Goal: Check status: Check status

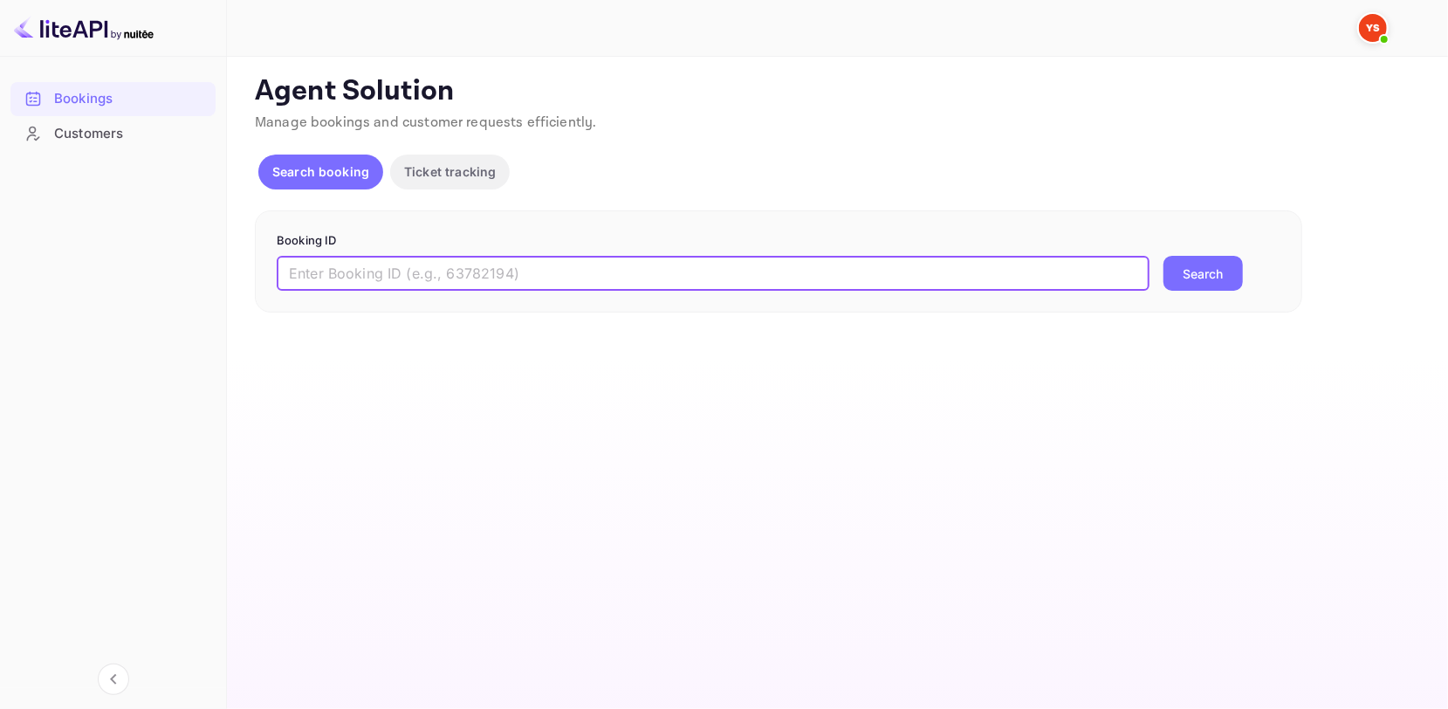
click at [355, 273] on input "text" at bounding box center [713, 273] width 873 height 35
paste input "9459738"
type input "9459738"
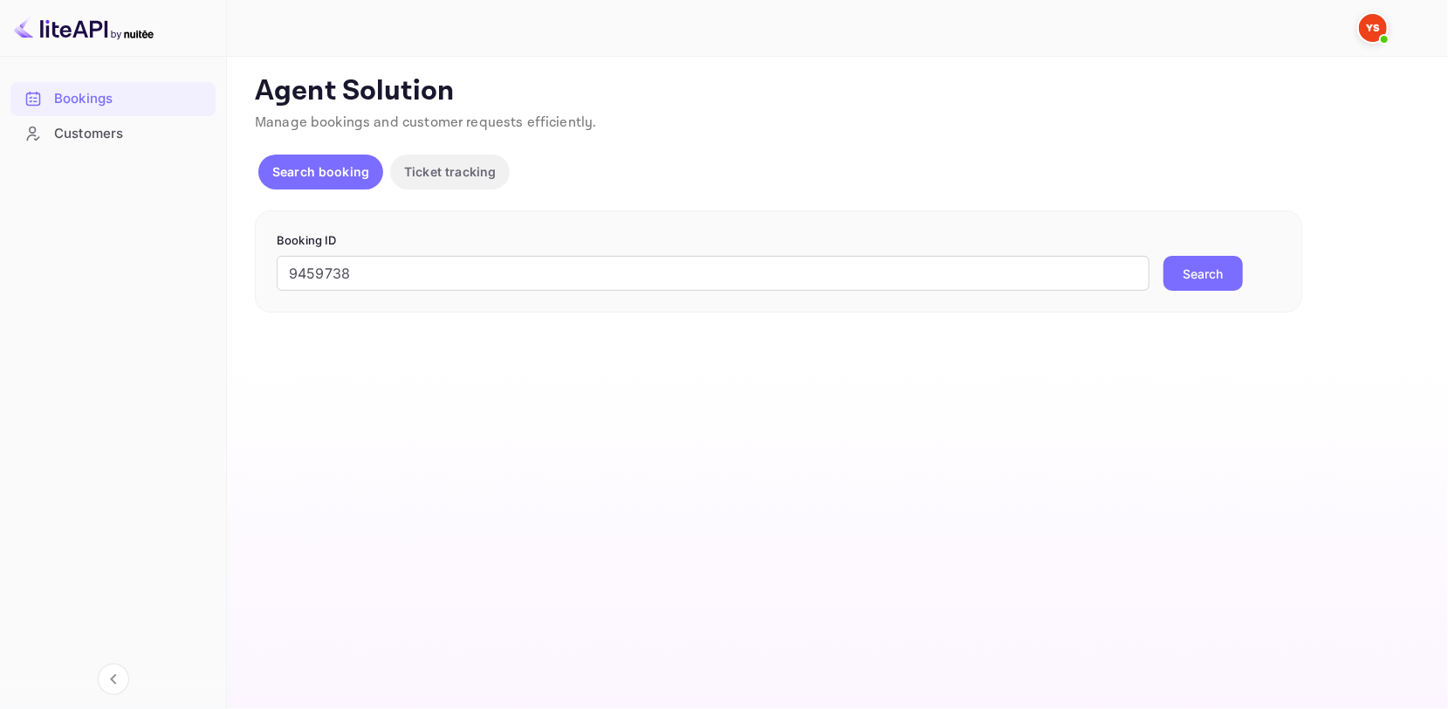
click at [1212, 260] on button "Search" at bounding box center [1203, 273] width 79 height 35
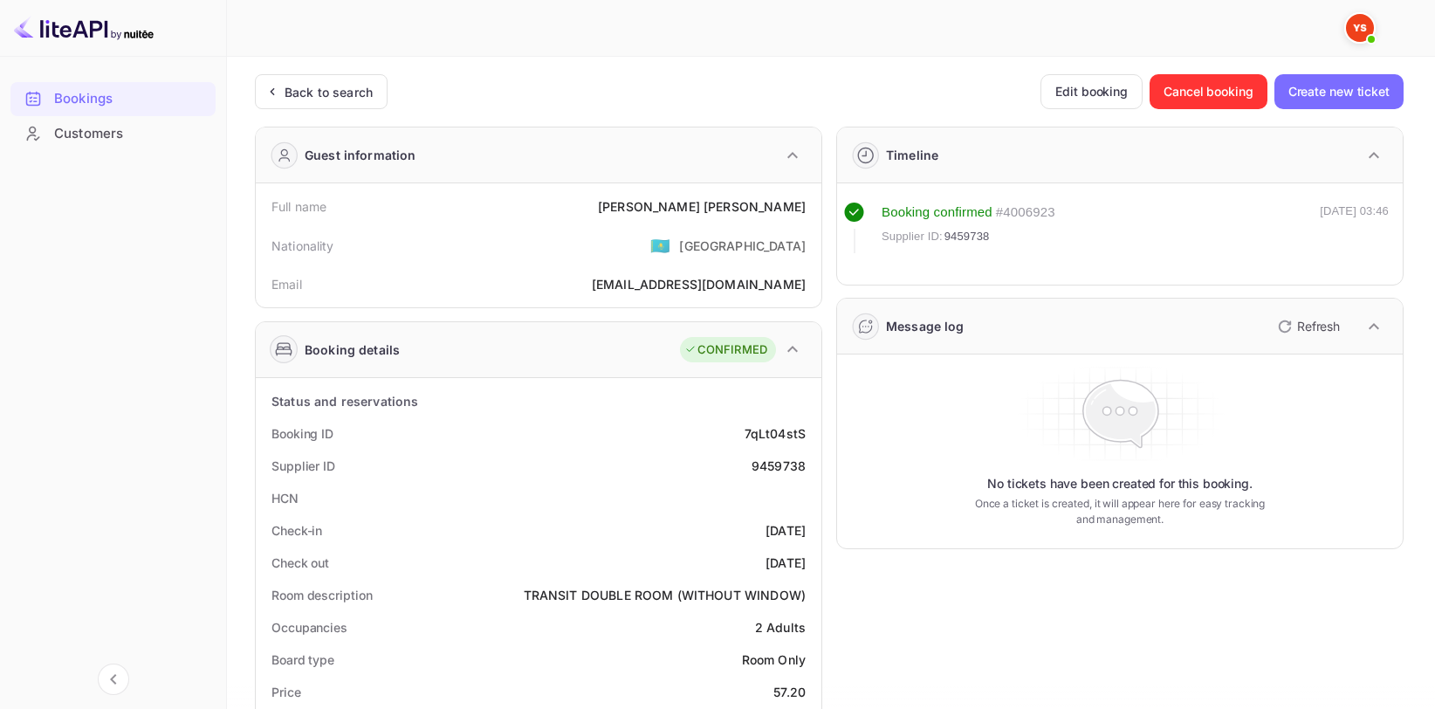
click at [749, 215] on div "Full name [PERSON_NAME]" at bounding box center [539, 206] width 552 height 32
click at [763, 207] on div "[PERSON_NAME]" at bounding box center [702, 206] width 208 height 18
copy div "[PERSON_NAME]"
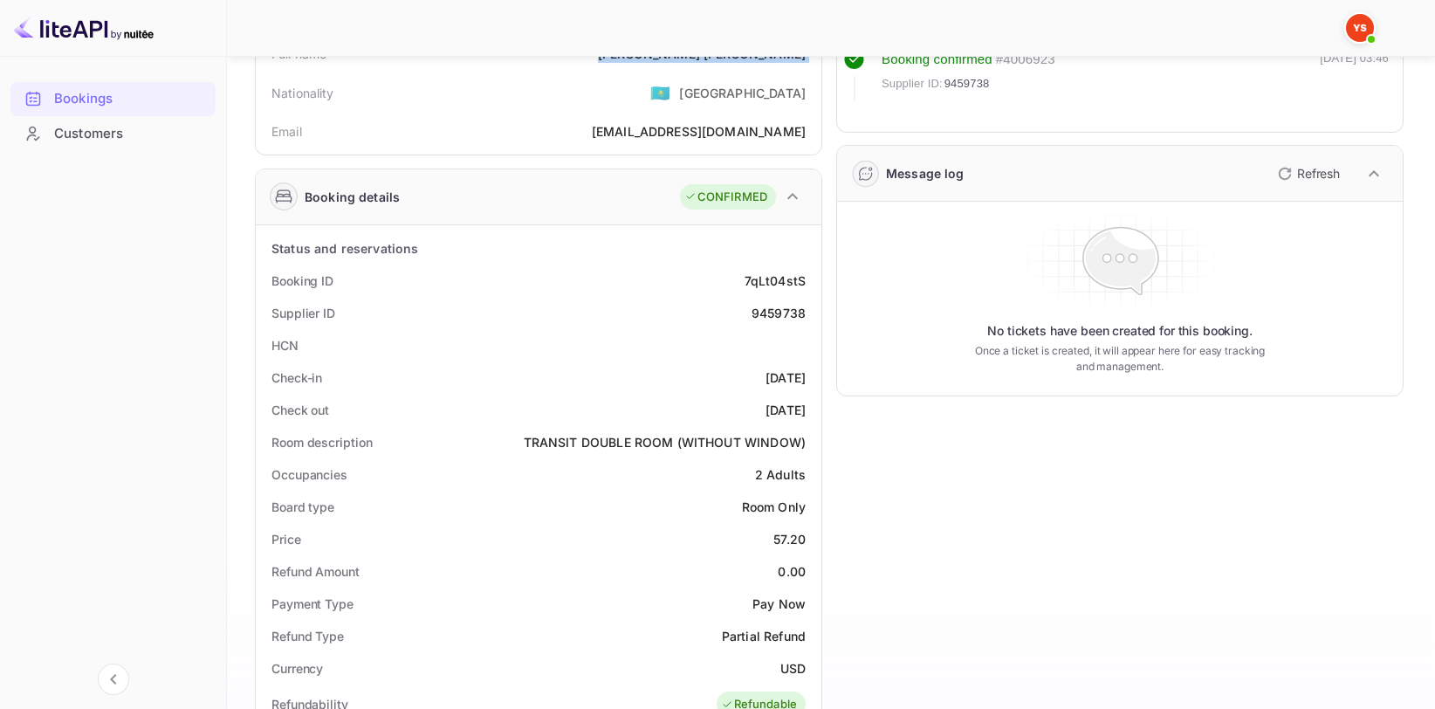
scroll to position [175, 0]
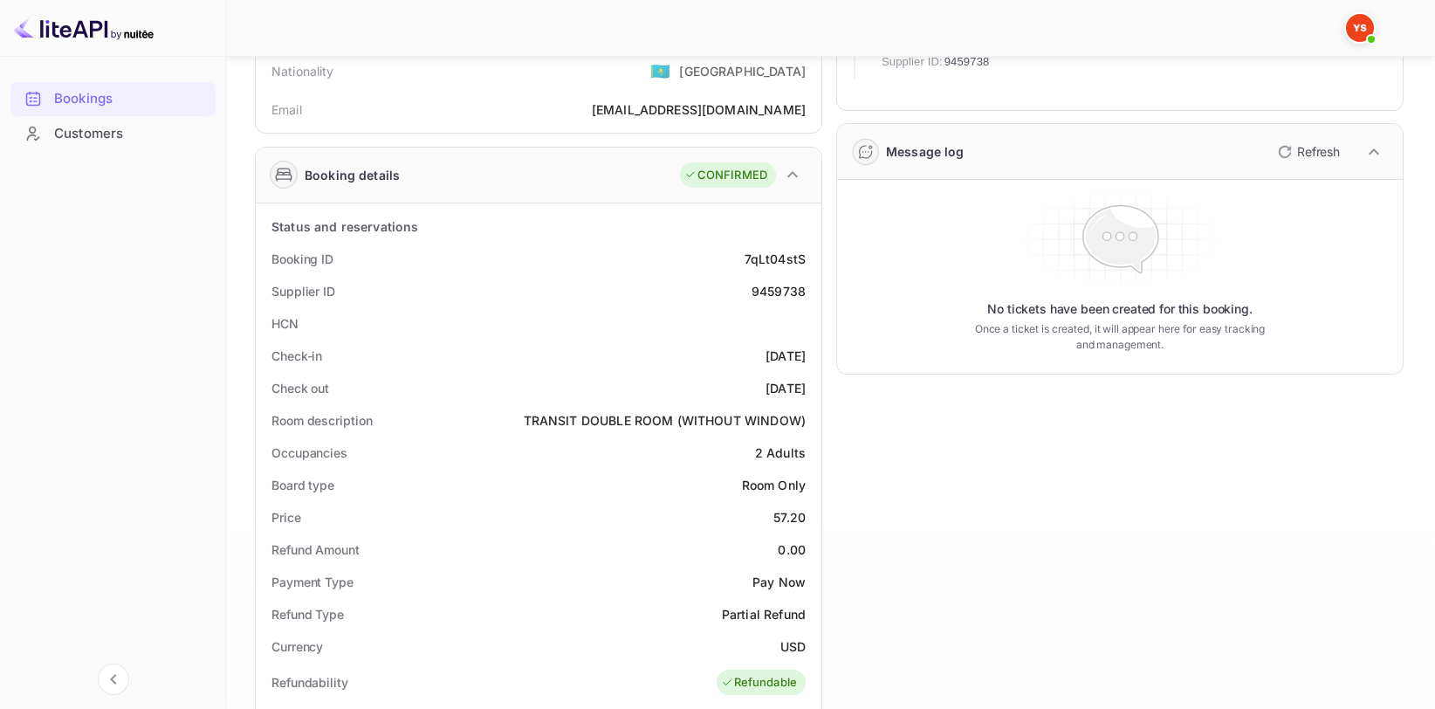
click at [786, 285] on div "9459738" at bounding box center [779, 291] width 54 height 18
copy div "9459738"
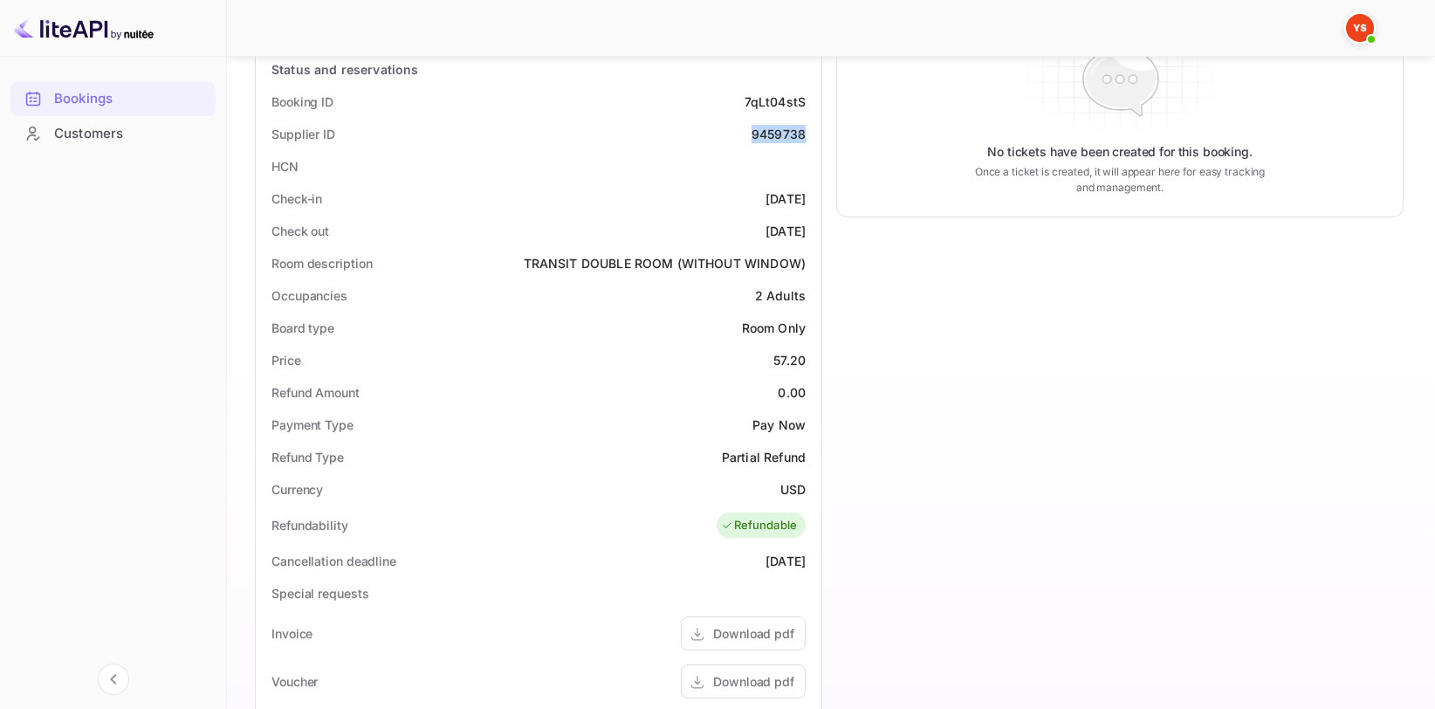
scroll to position [349, 0]
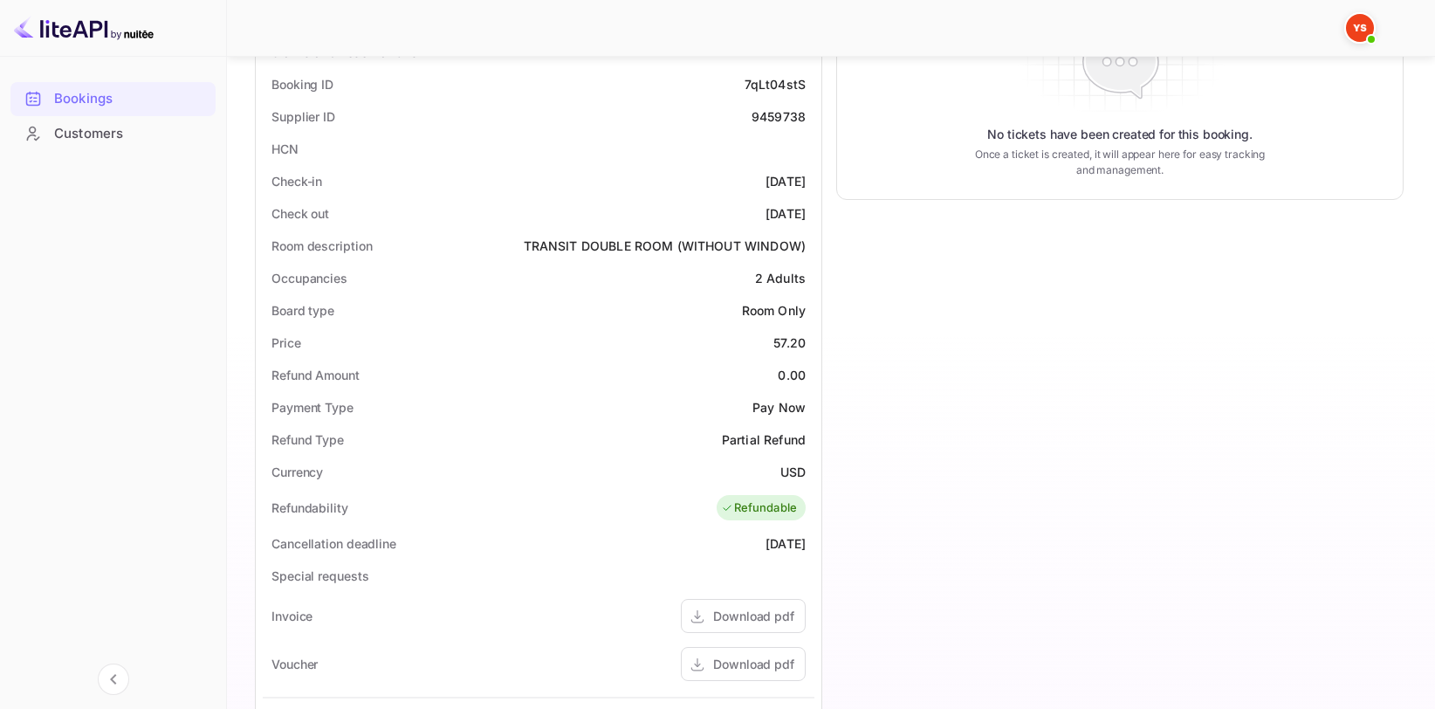
click at [777, 337] on div "57.20" at bounding box center [789, 342] width 32 height 18
copy div "57.20"
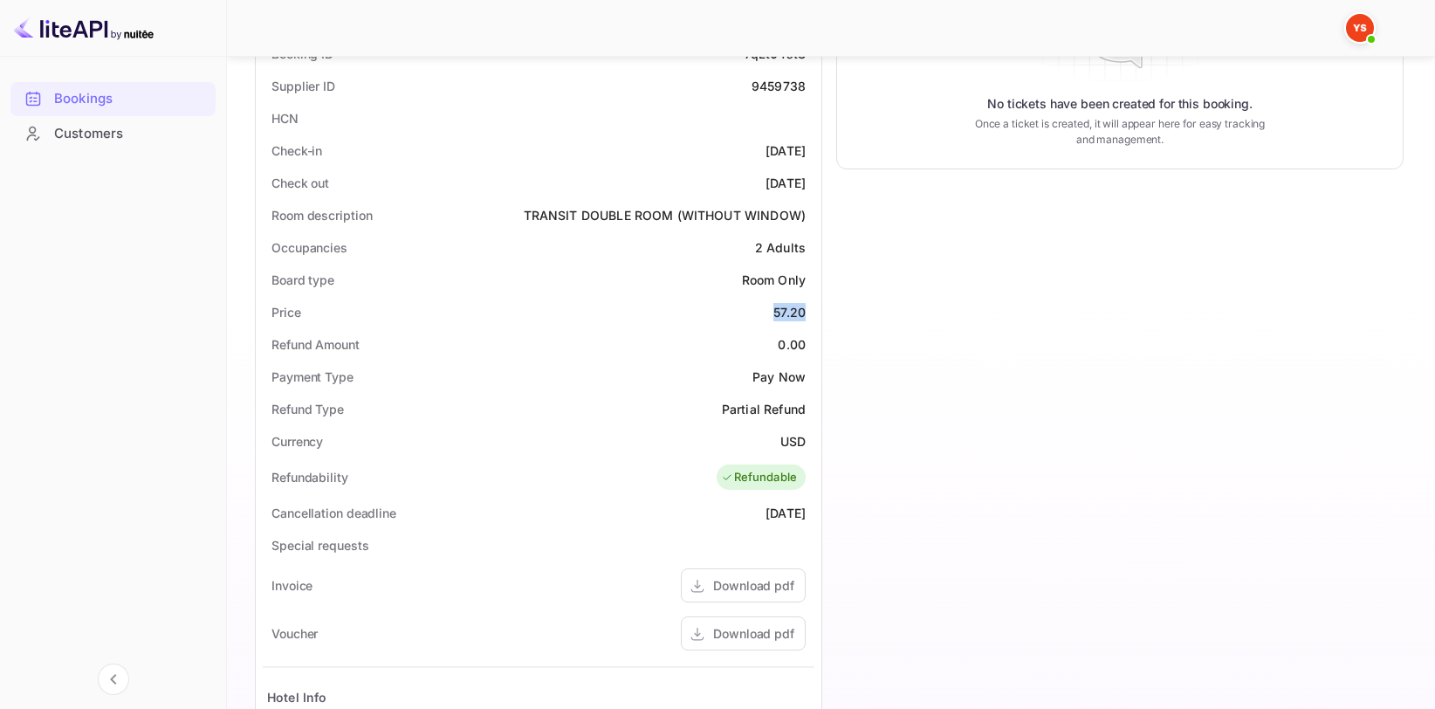
scroll to position [437, 0]
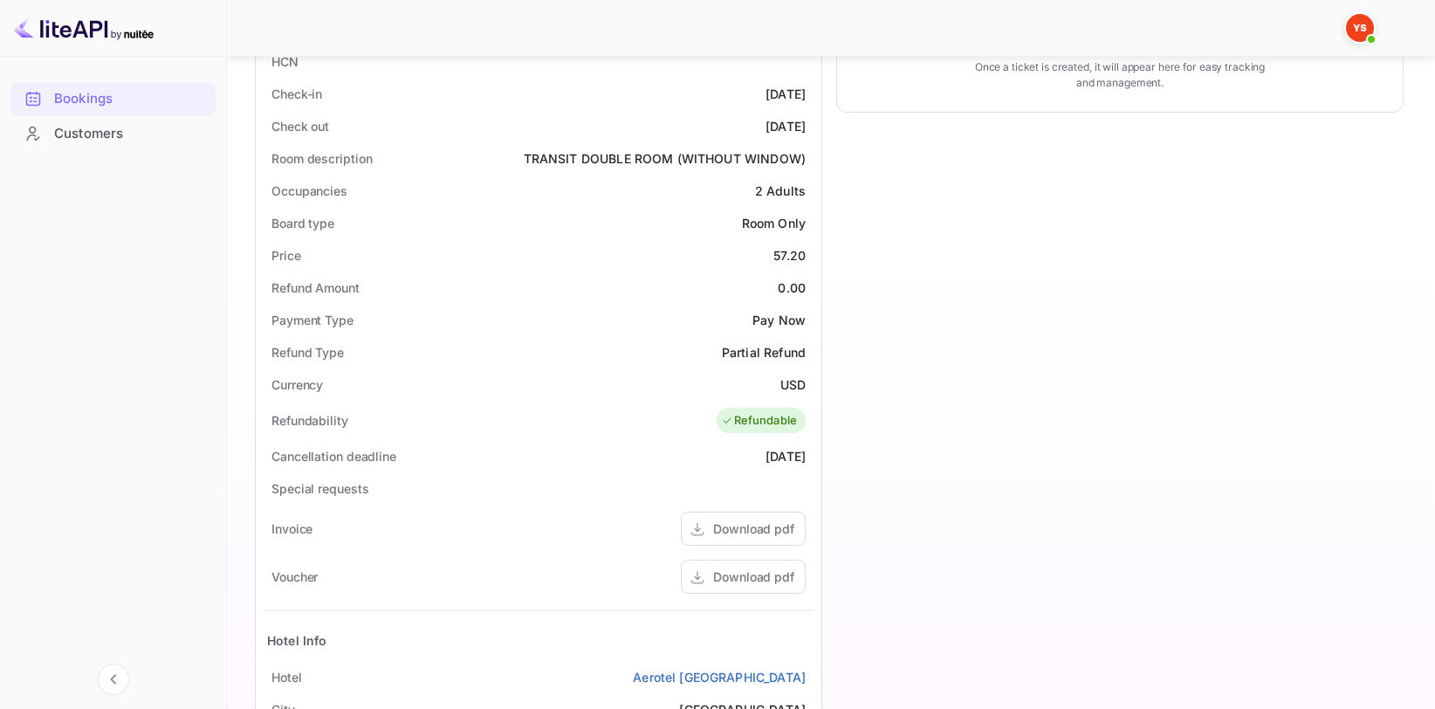
click at [798, 390] on div "USD" at bounding box center [792, 384] width 25 height 18
click at [790, 388] on div "USD" at bounding box center [792, 384] width 25 height 18
copy div "USD"
